Goal: Transaction & Acquisition: Purchase product/service

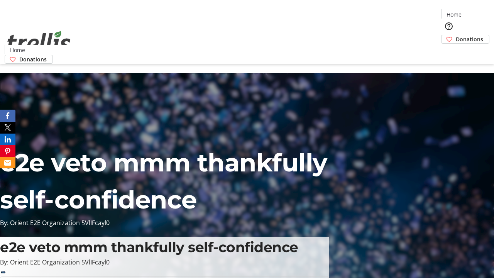
click at [456, 35] on span "Donations" at bounding box center [469, 39] width 27 height 8
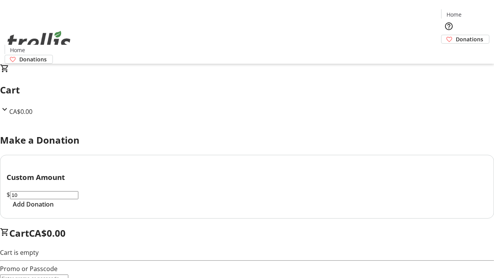
click at [54, 209] on span "Add Donation" at bounding box center [33, 203] width 41 height 9
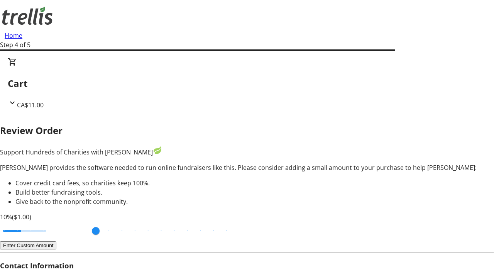
type input "20"
click at [54, 222] on input "Cover fees percentage" at bounding box center [24, 230] width 59 height 17
